Goal: Information Seeking & Learning: Find contact information

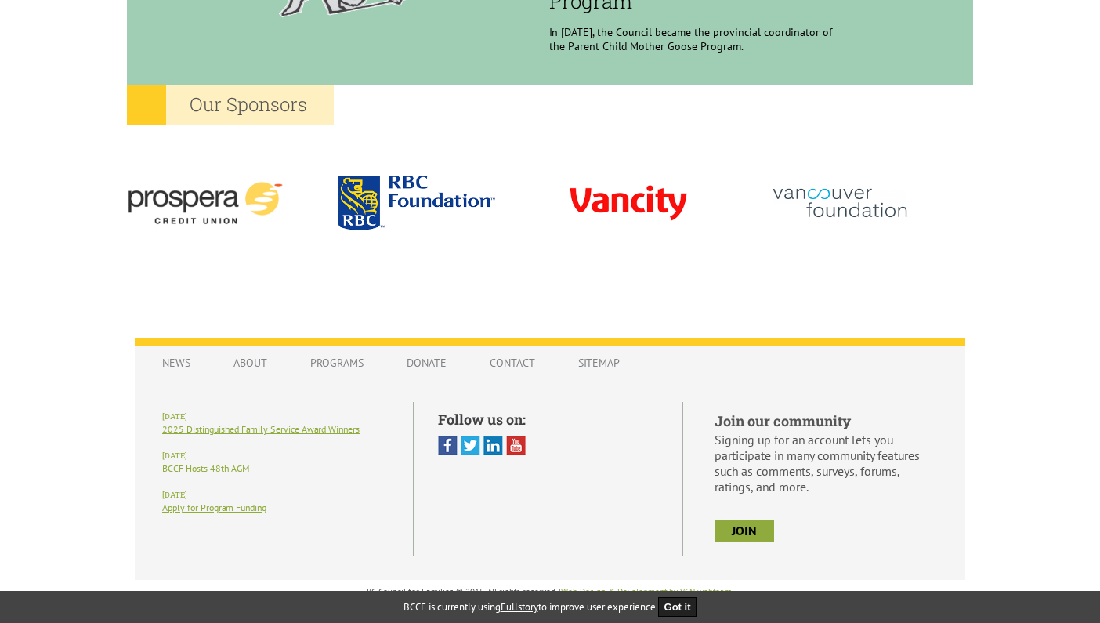
scroll to position [1443, 0]
click at [525, 369] on link "Contact" at bounding box center [512, 363] width 77 height 30
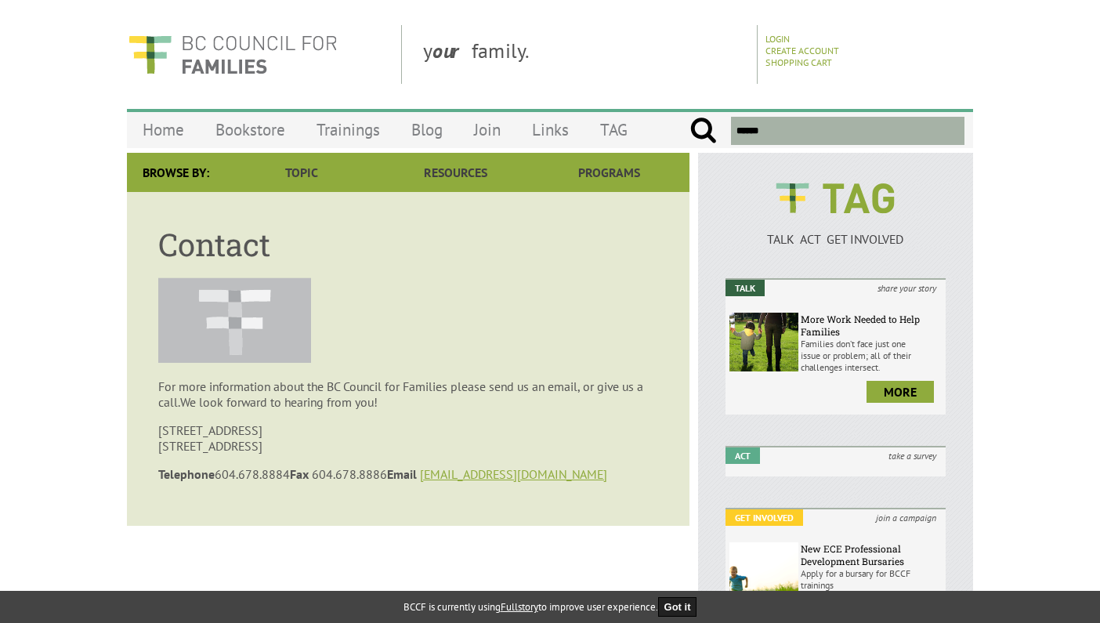
drag, startPoint x: 290, startPoint y: 475, endPoint x: 218, endPoint y: 476, distance: 72.1
click at [218, 476] on p "Telephone 604.678.8884 Fax 604.678.8886 Email bccf@bccf.ca" at bounding box center [408, 474] width 500 height 16
copy p "604.678.8884"
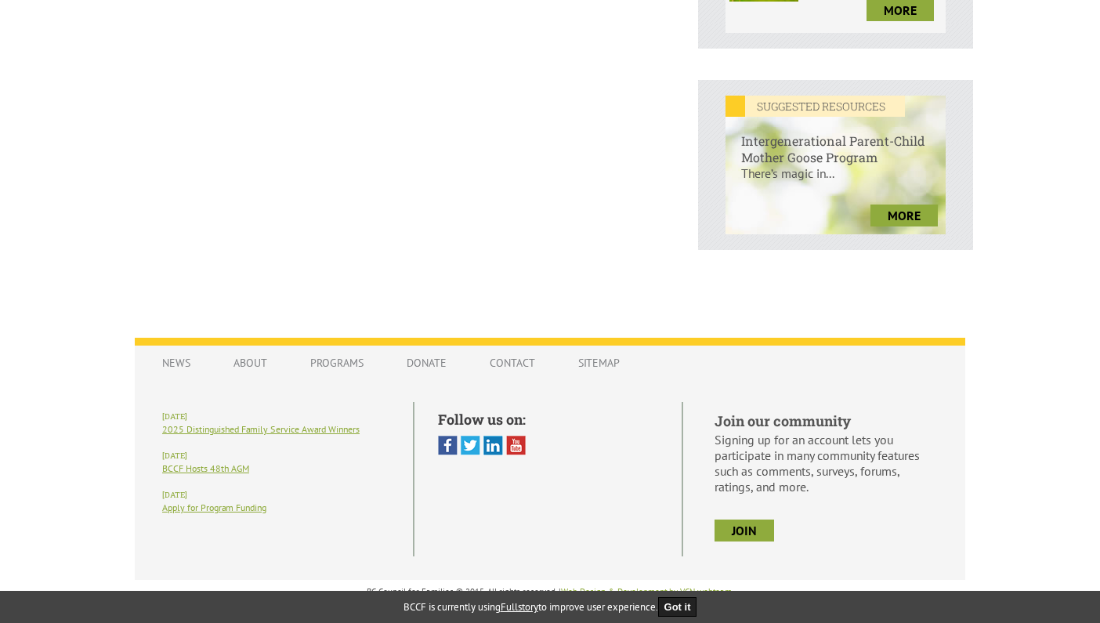
scroll to position [599, 0]
click at [523, 360] on link "Contact" at bounding box center [512, 363] width 77 height 30
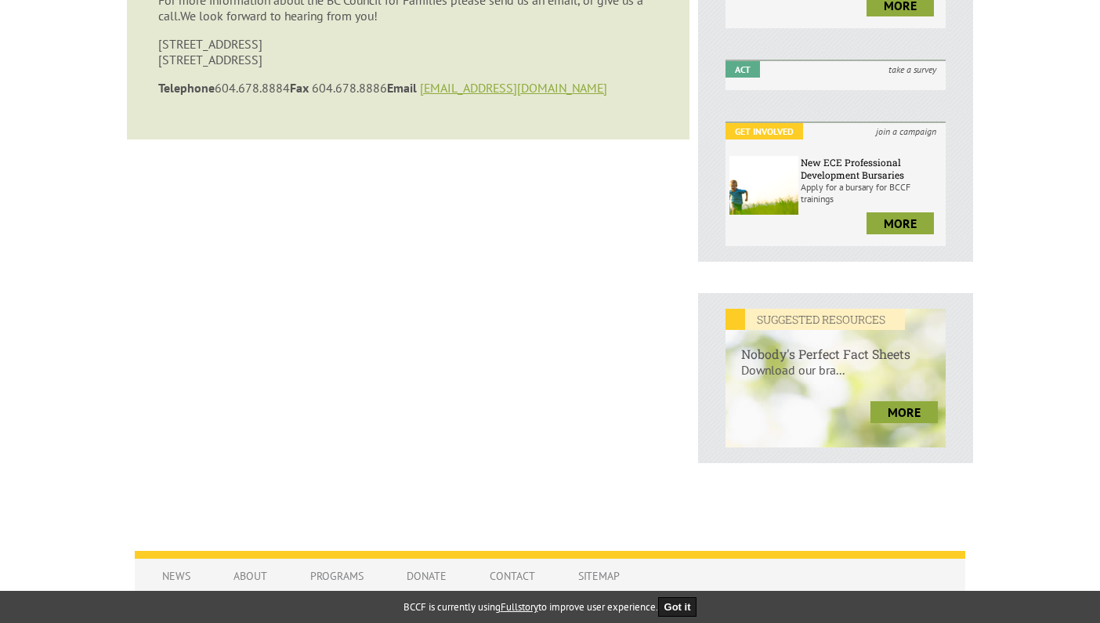
scroll to position [421, 0]
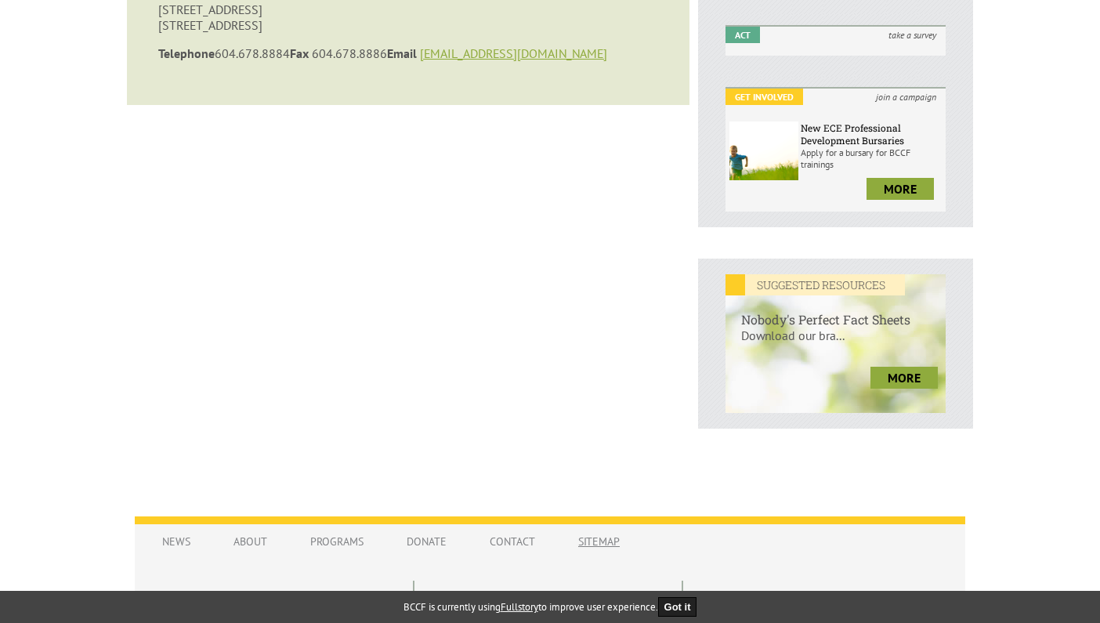
click at [599, 539] on link "Sitemap" at bounding box center [599, 542] width 73 height 30
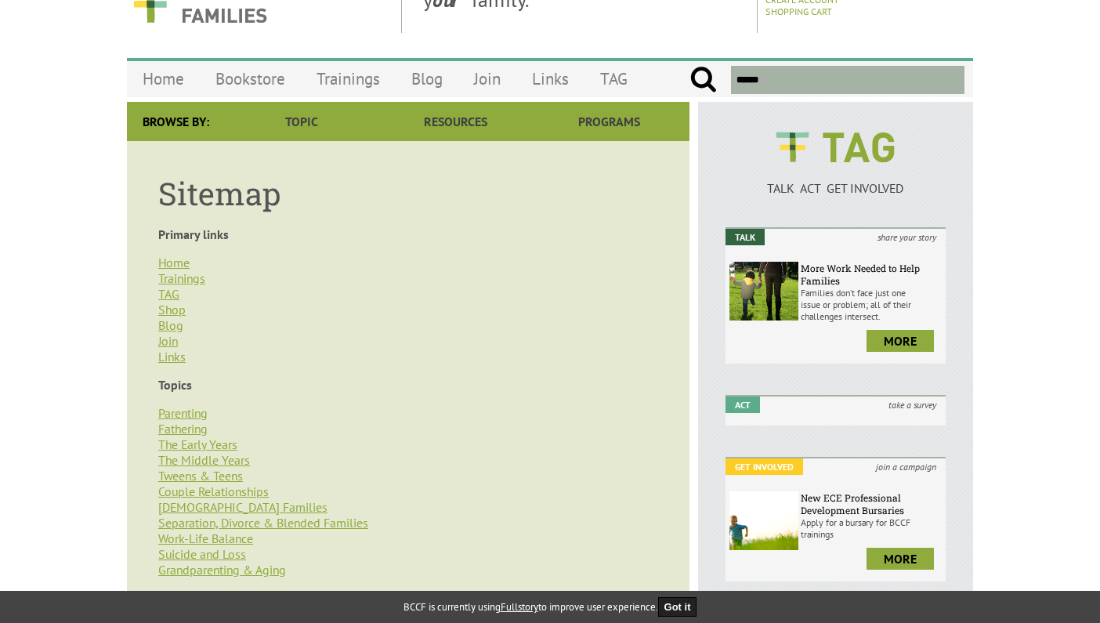
scroll to position [51, 0]
click at [173, 360] on link "Links" at bounding box center [171, 357] width 27 height 16
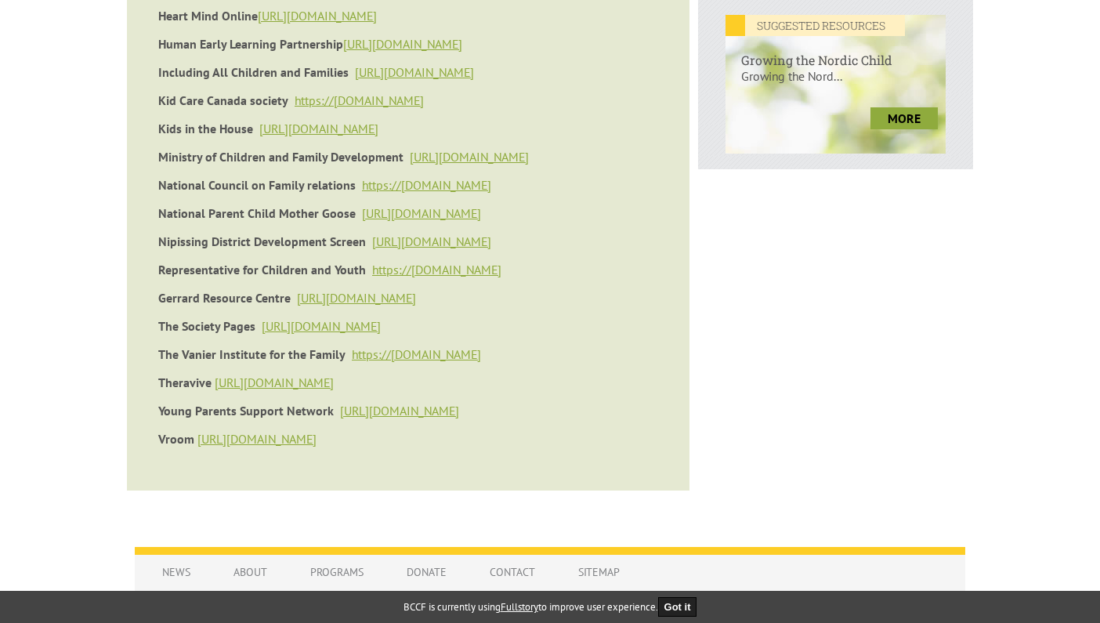
scroll to position [680, 0]
click at [273, 440] on link "http://www.joinvroom.org/" at bounding box center [256, 439] width 119 height 16
click at [320, 385] on link "https://www.theravive.com/" at bounding box center [274, 383] width 119 height 16
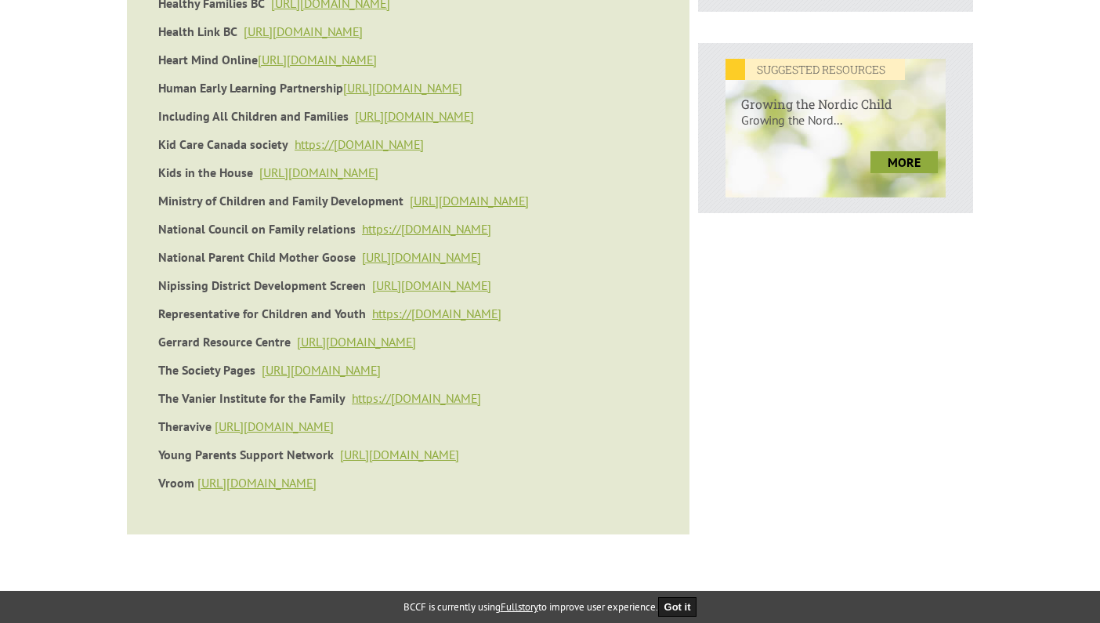
scroll to position [635, 0]
click at [381, 371] on link "[URL][DOMAIN_NAME]" at bounding box center [321, 372] width 119 height 16
click at [321, 344] on link "[URL][DOMAIN_NAME]" at bounding box center [356, 343] width 119 height 16
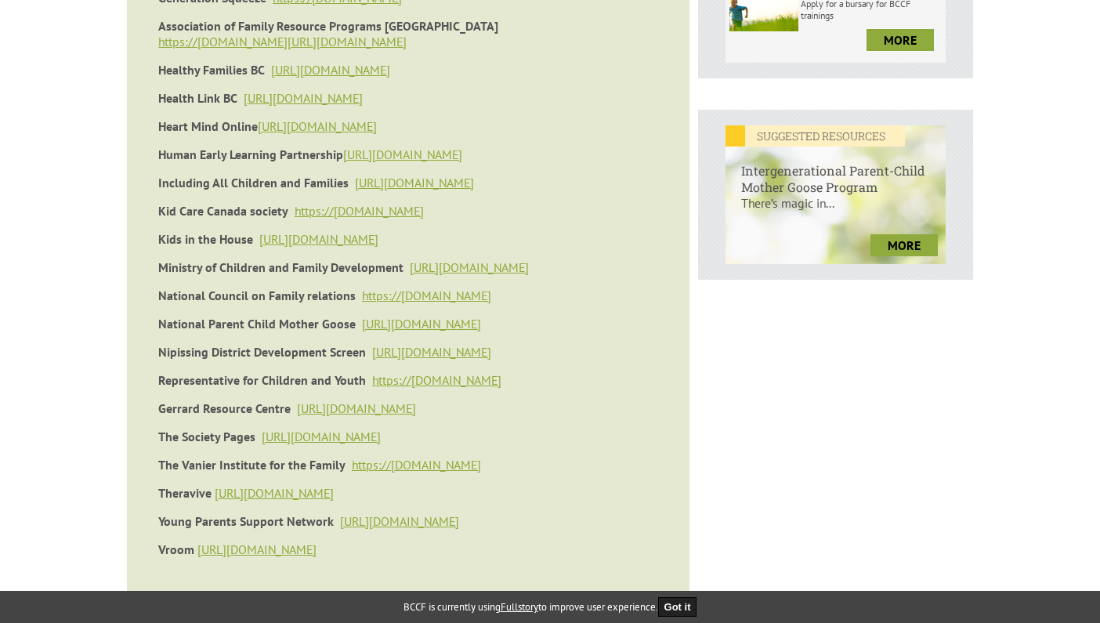
scroll to position [568, 0]
click at [404, 381] on link "https://" at bounding box center [391, 382] width 39 height 16
